Goal: Find specific page/section

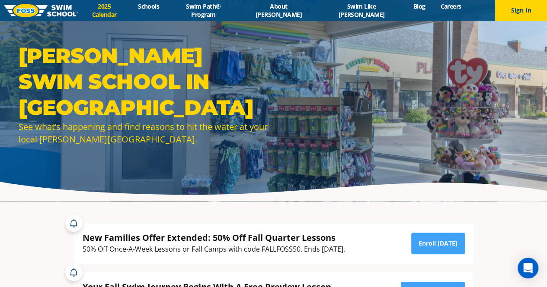
click at [131, 7] on link "2025 Calendar" at bounding box center [104, 10] width 52 height 16
